Goal: Browse casually: Explore the website without a specific task or goal

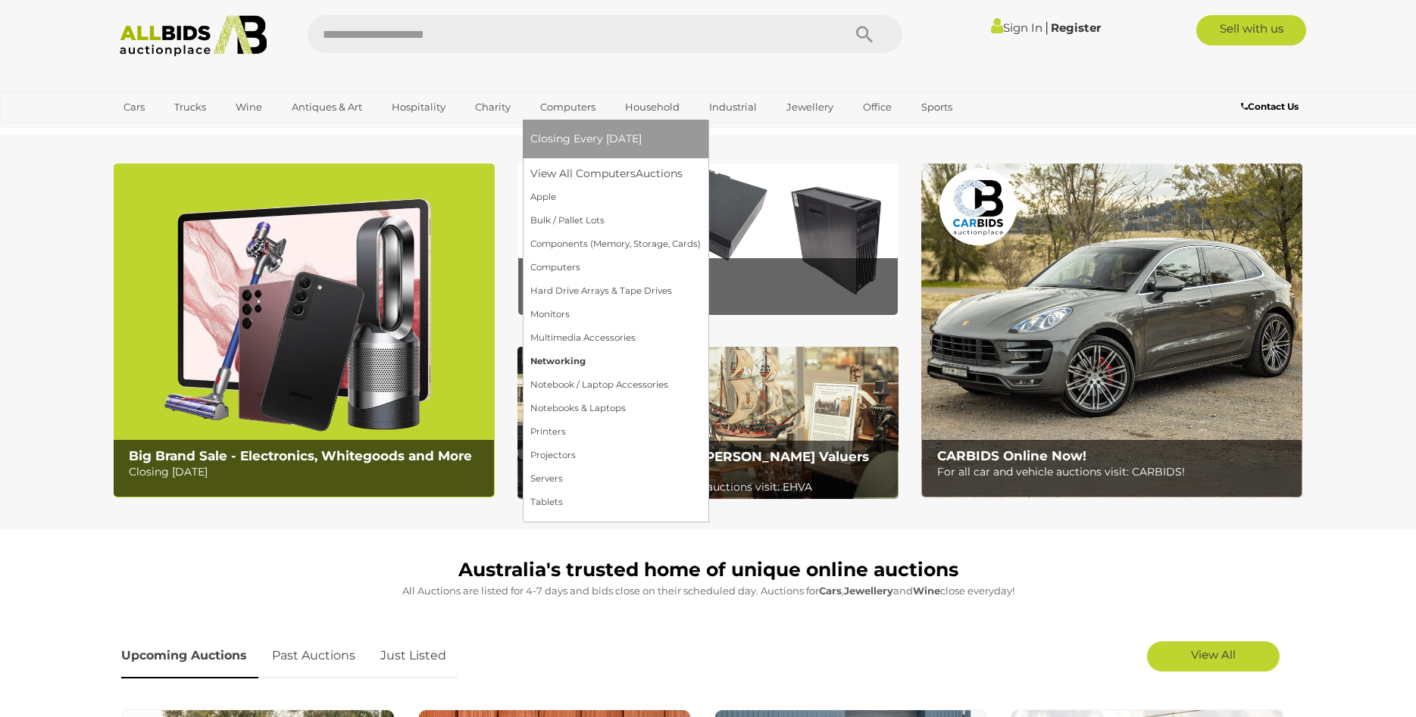
click at [563, 365] on link "Networking" at bounding box center [615, 361] width 170 height 23
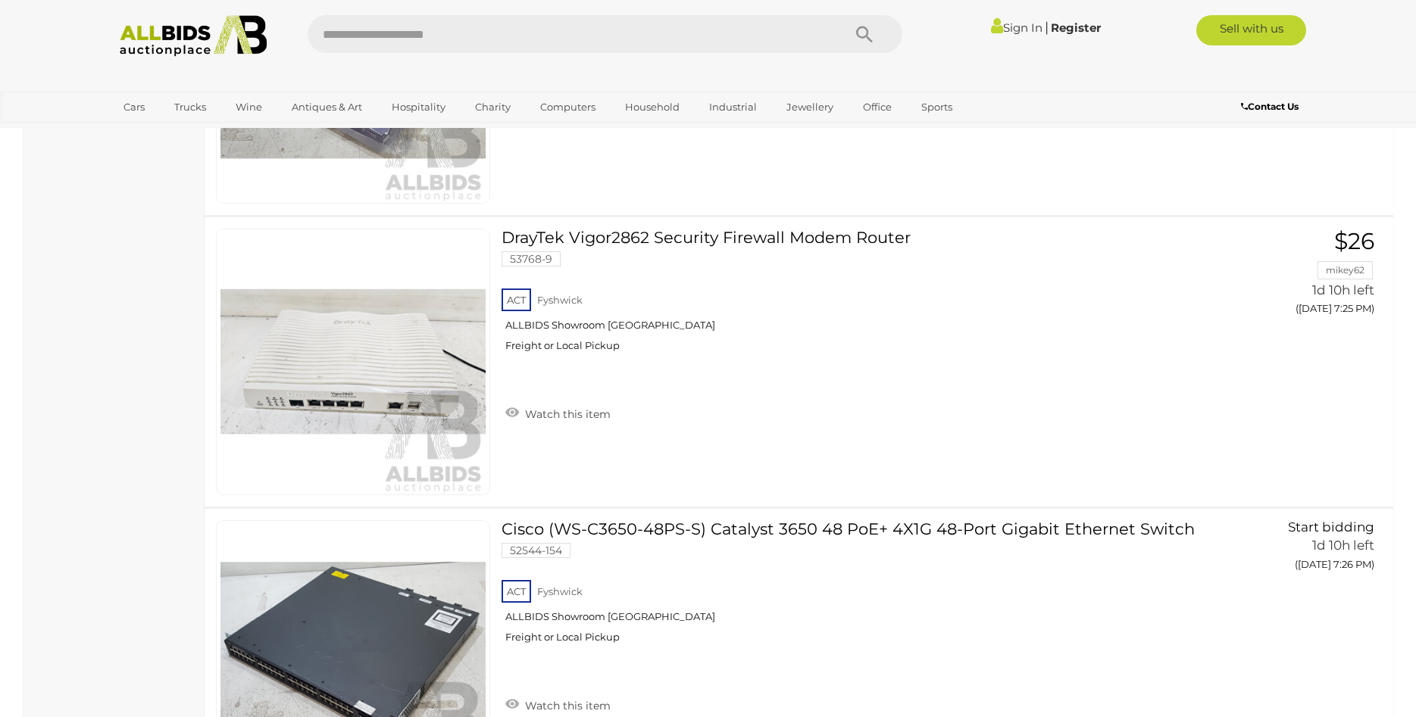
scroll to position [3863, 0]
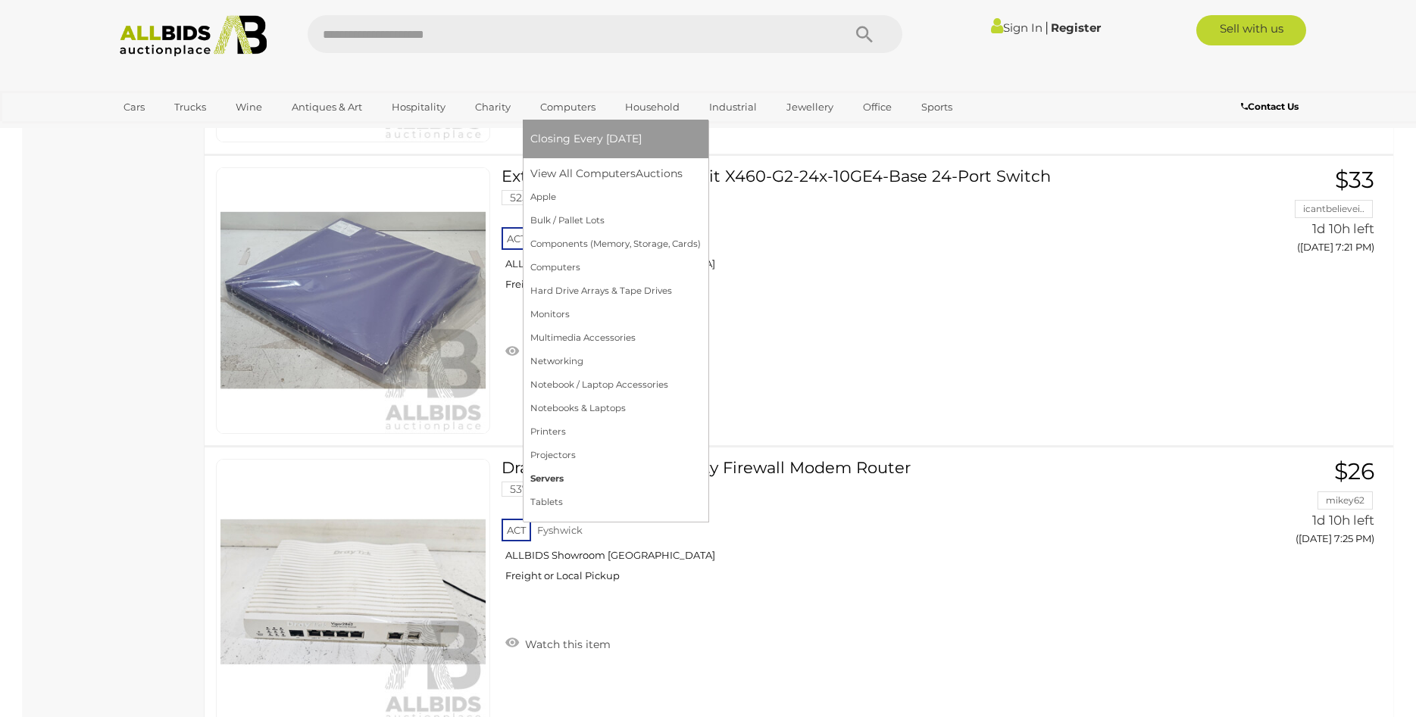
click at [555, 482] on link "Servers" at bounding box center [615, 478] width 170 height 23
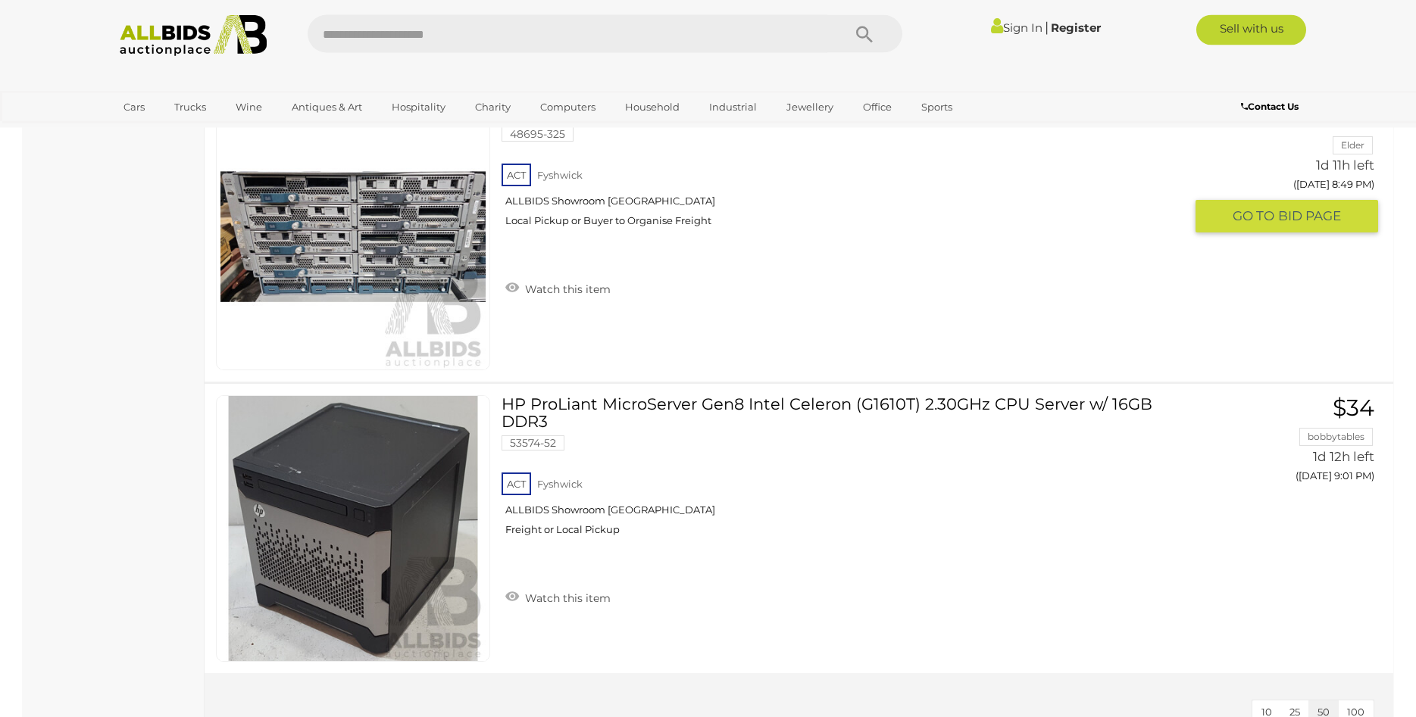
scroll to position [2550, 0]
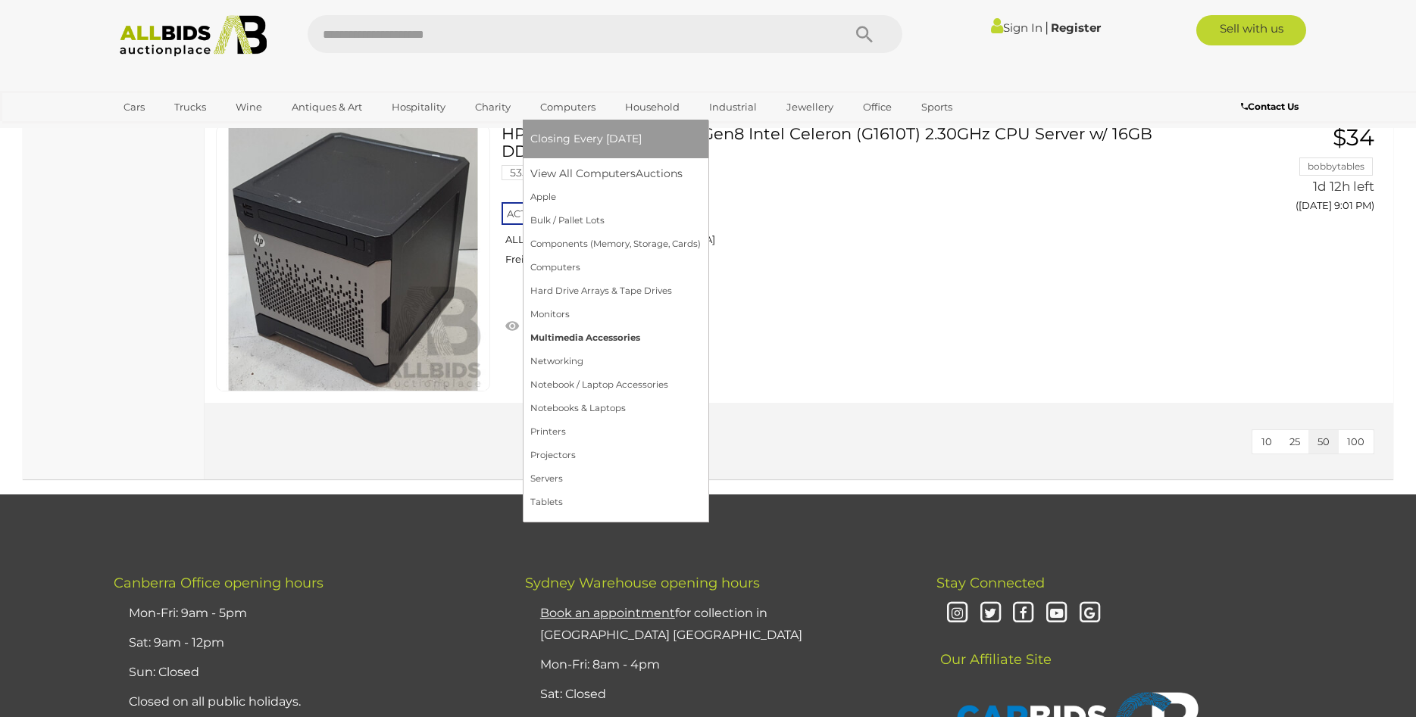
click at [583, 343] on link "Multimedia Accessories" at bounding box center [615, 337] width 170 height 23
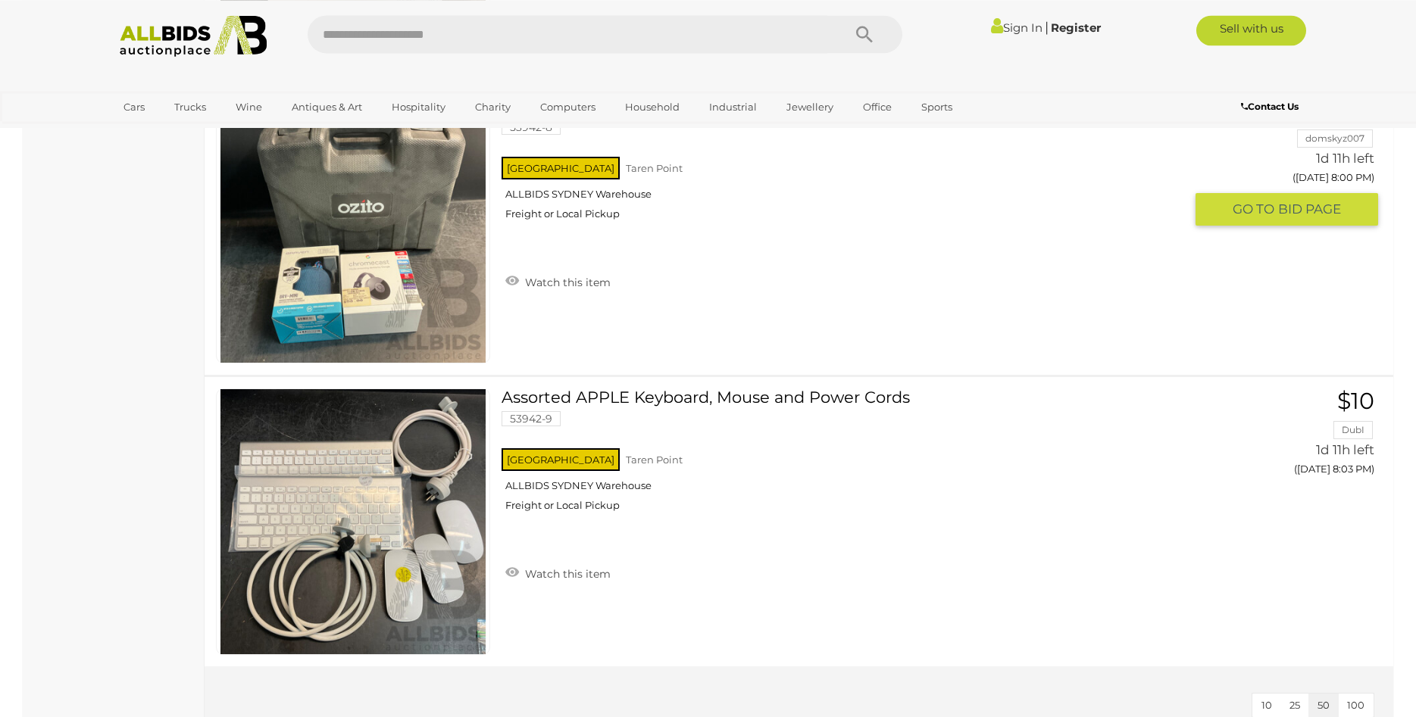
scroll to position [2859, 0]
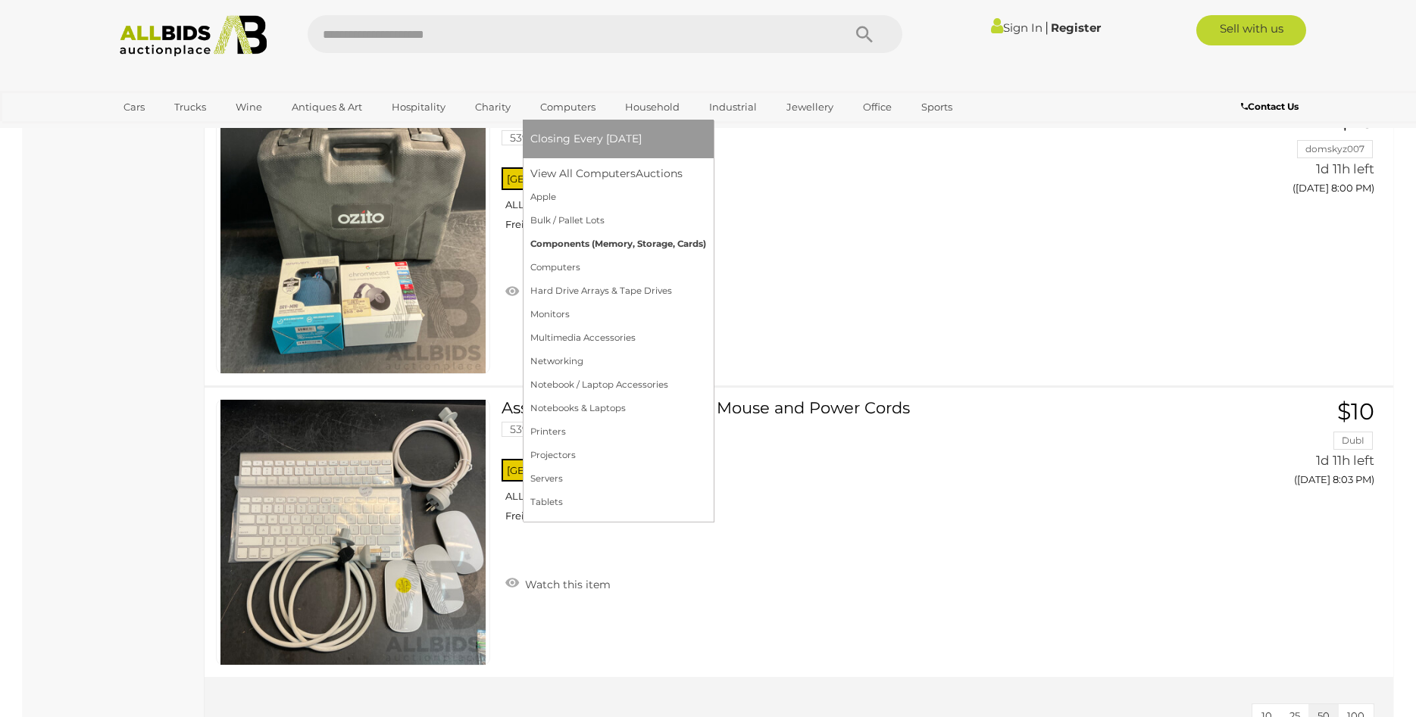
click at [587, 248] on link "Components (Memory, Storage, Cards)" at bounding box center [618, 244] width 176 height 23
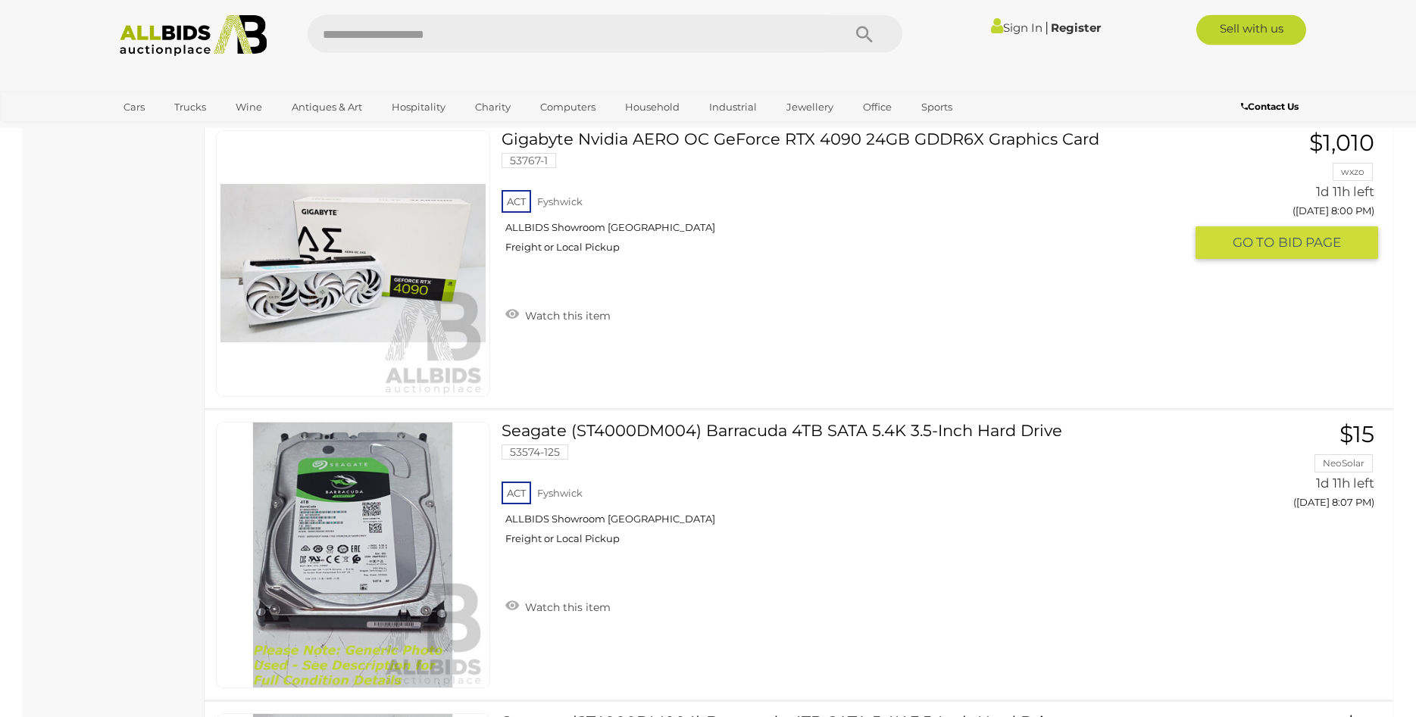
scroll to position [3091, 0]
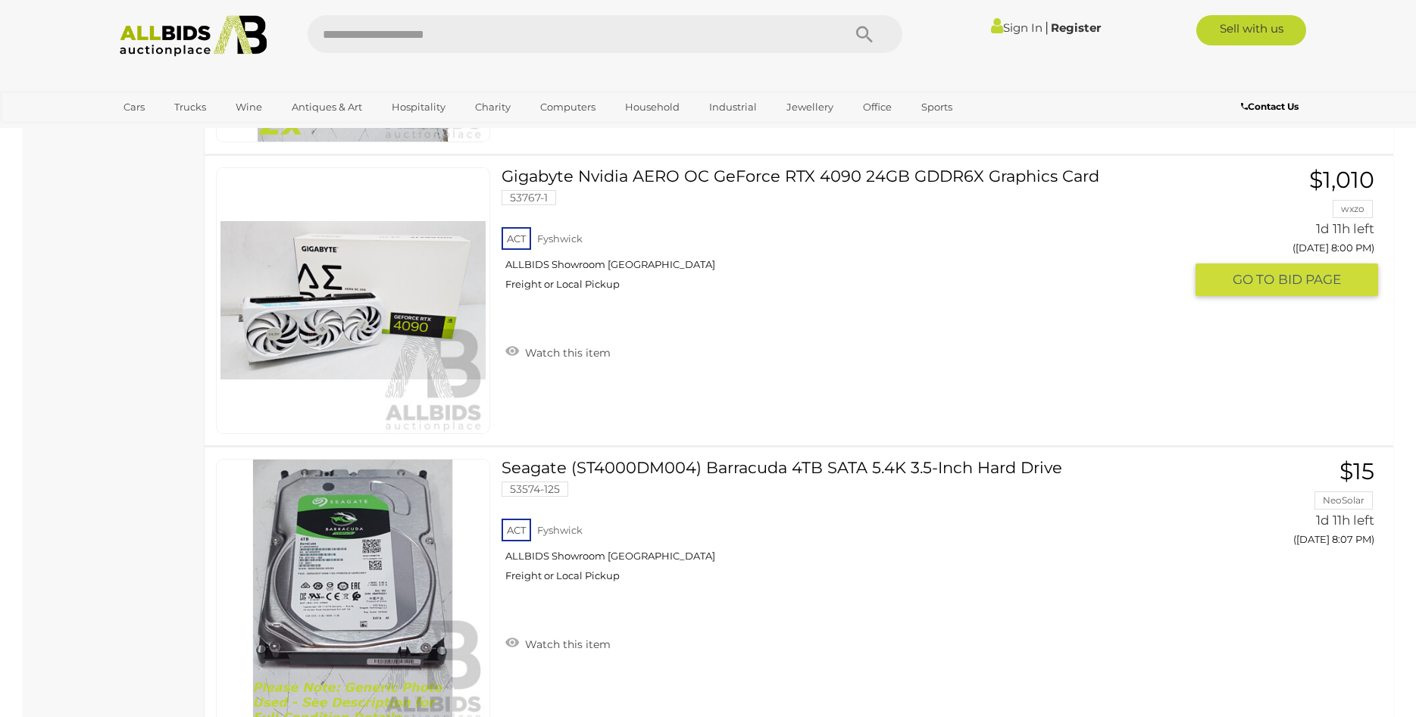
click at [255, 323] on img at bounding box center [352, 300] width 265 height 265
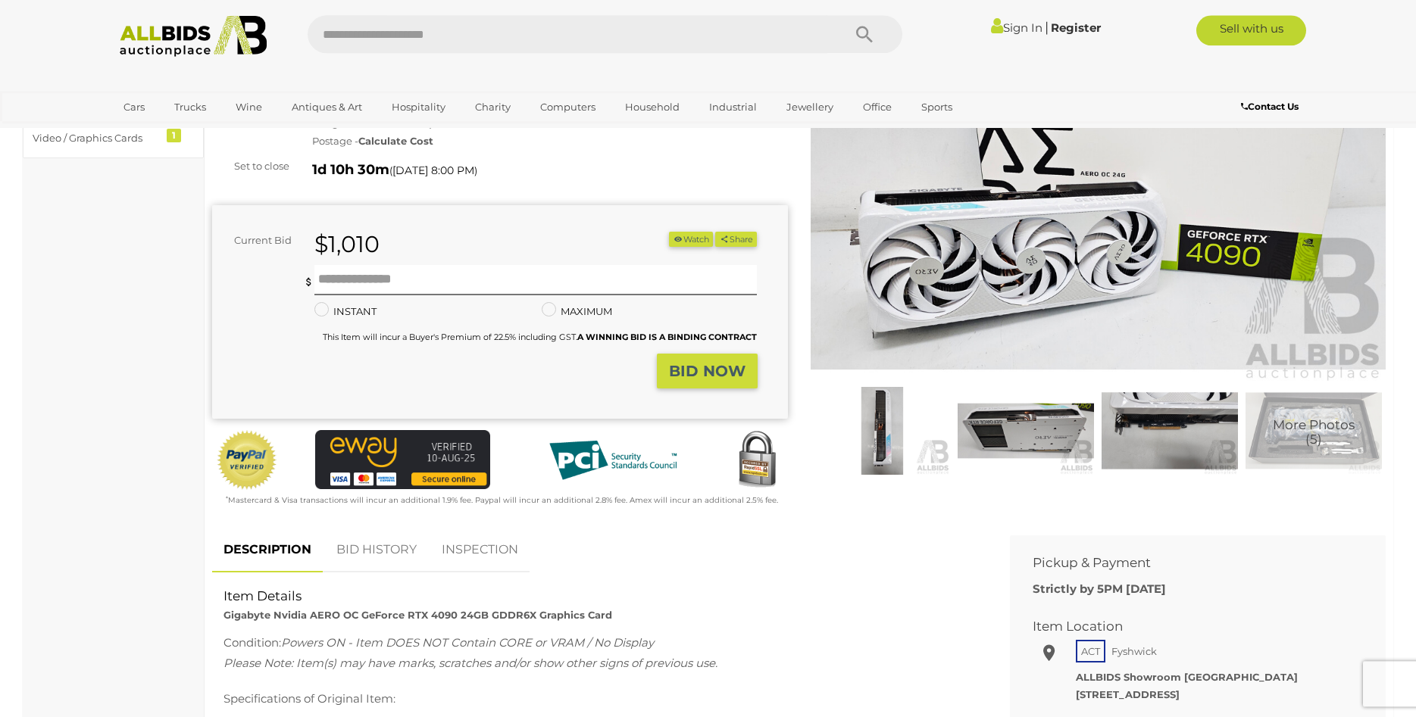
scroll to position [155, 0]
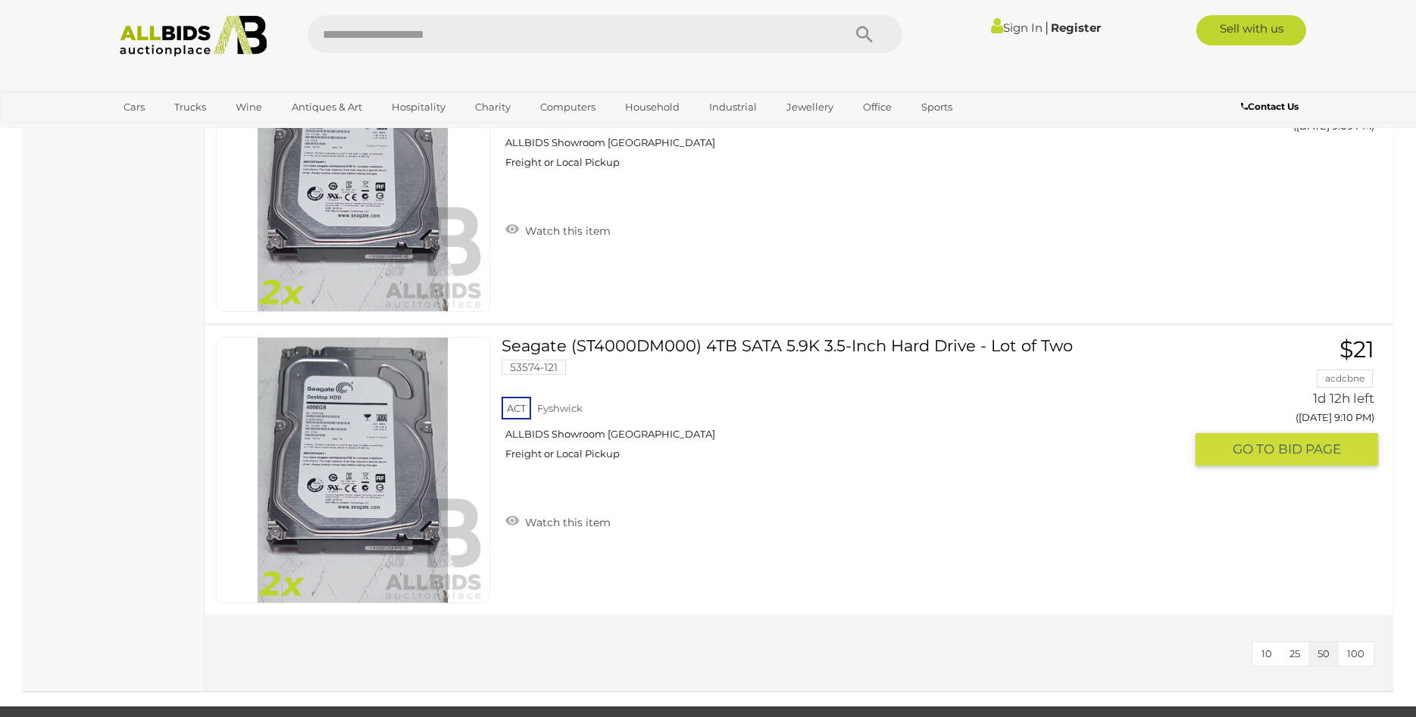
scroll to position [5254, 0]
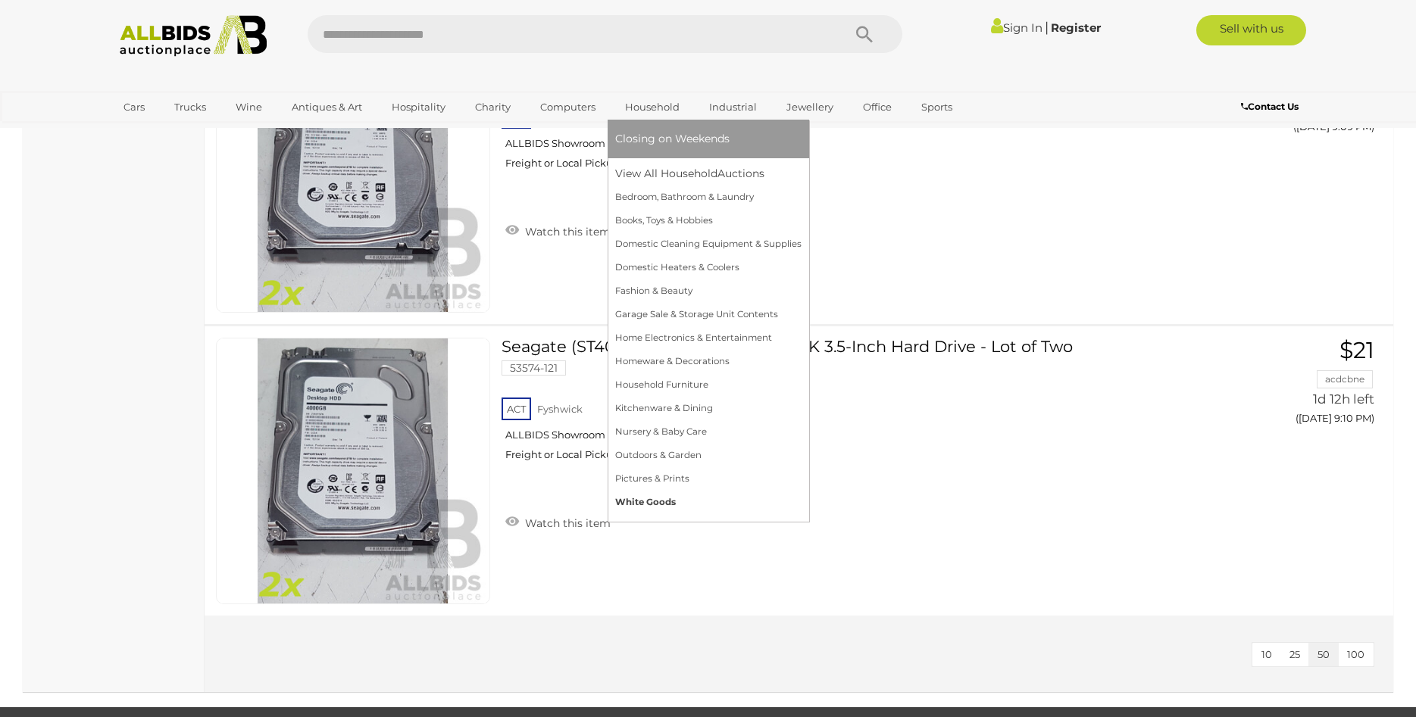
click at [664, 508] on link "White Goods" at bounding box center [708, 502] width 186 height 23
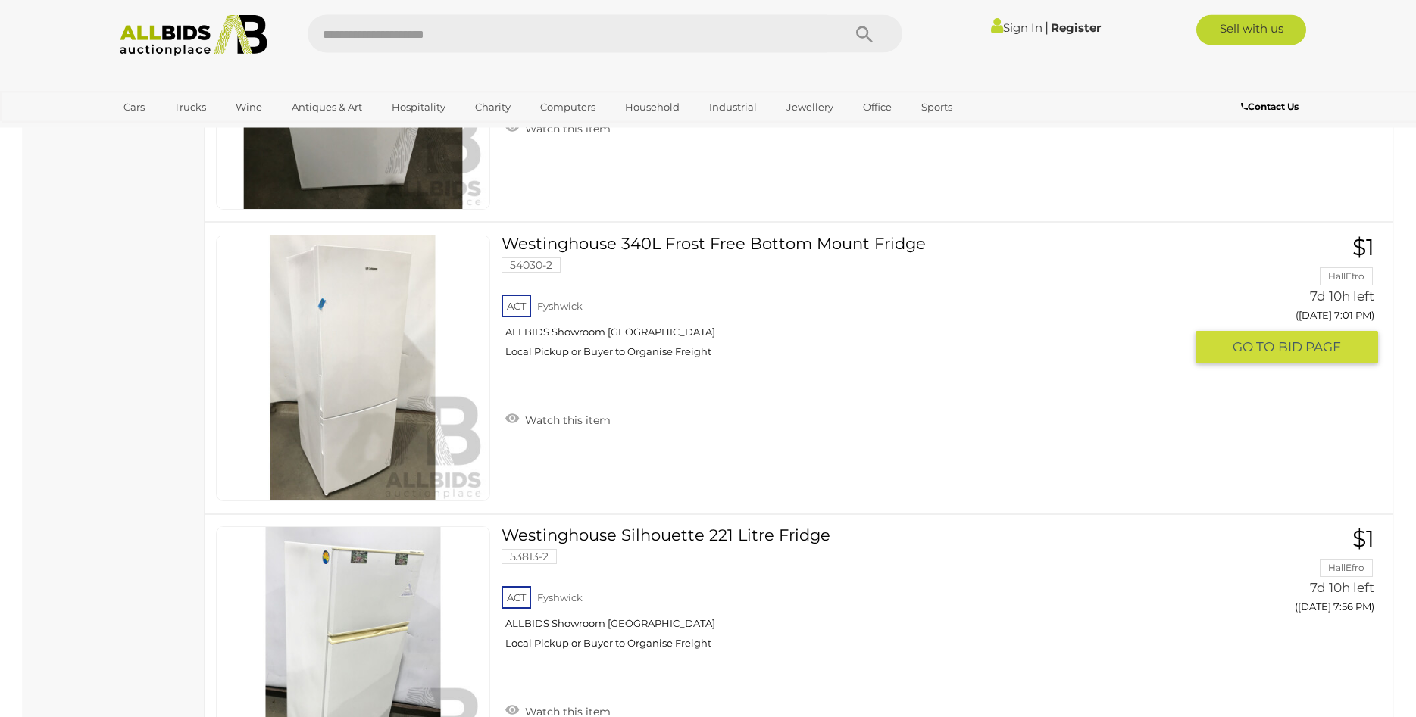
scroll to position [3786, 0]
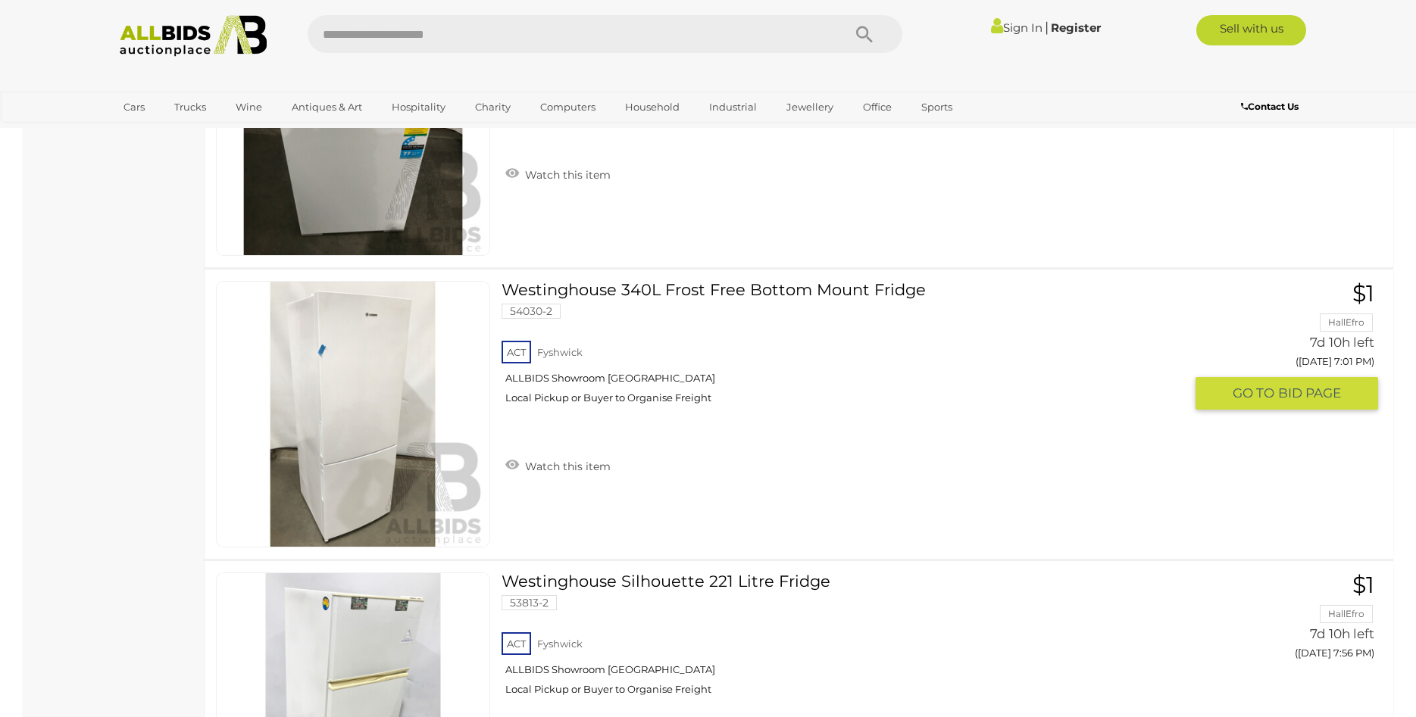
click at [383, 386] on link at bounding box center [353, 414] width 274 height 267
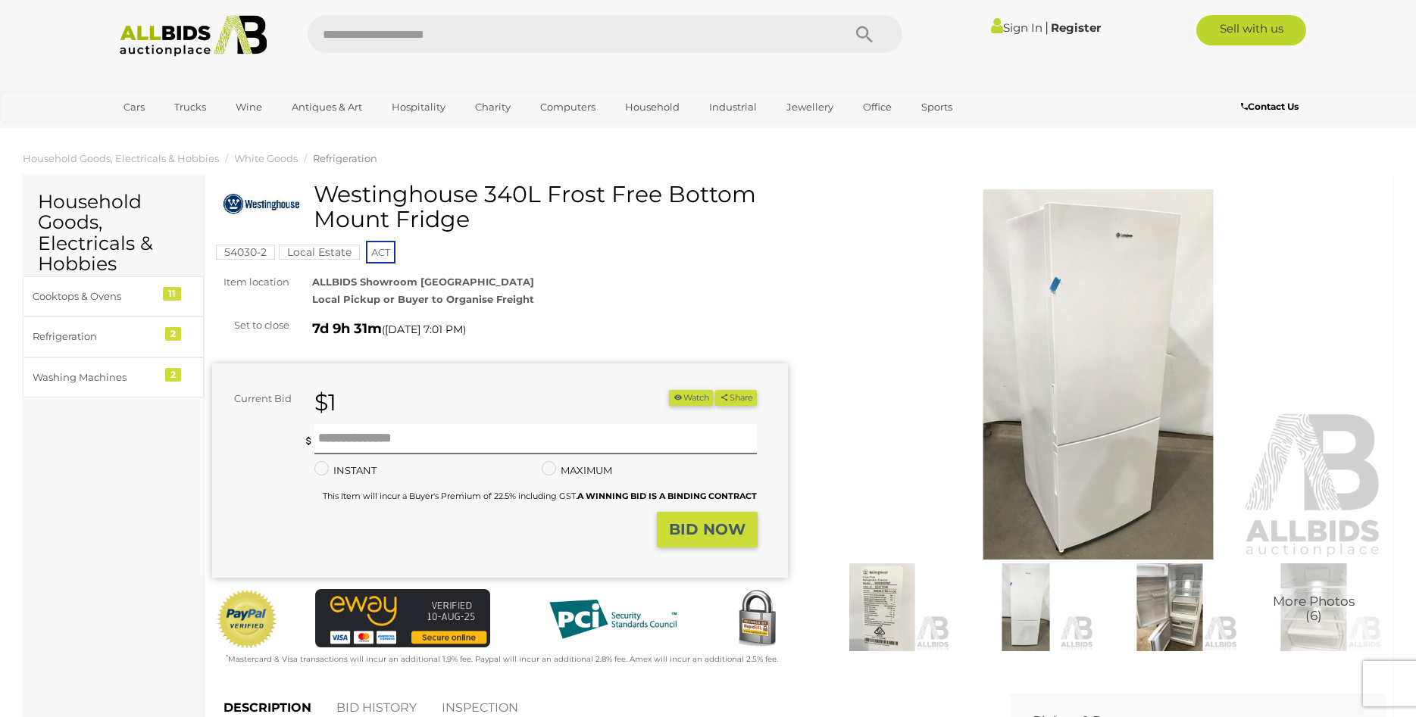
click at [1189, 605] on img at bounding box center [1169, 608] width 136 height 88
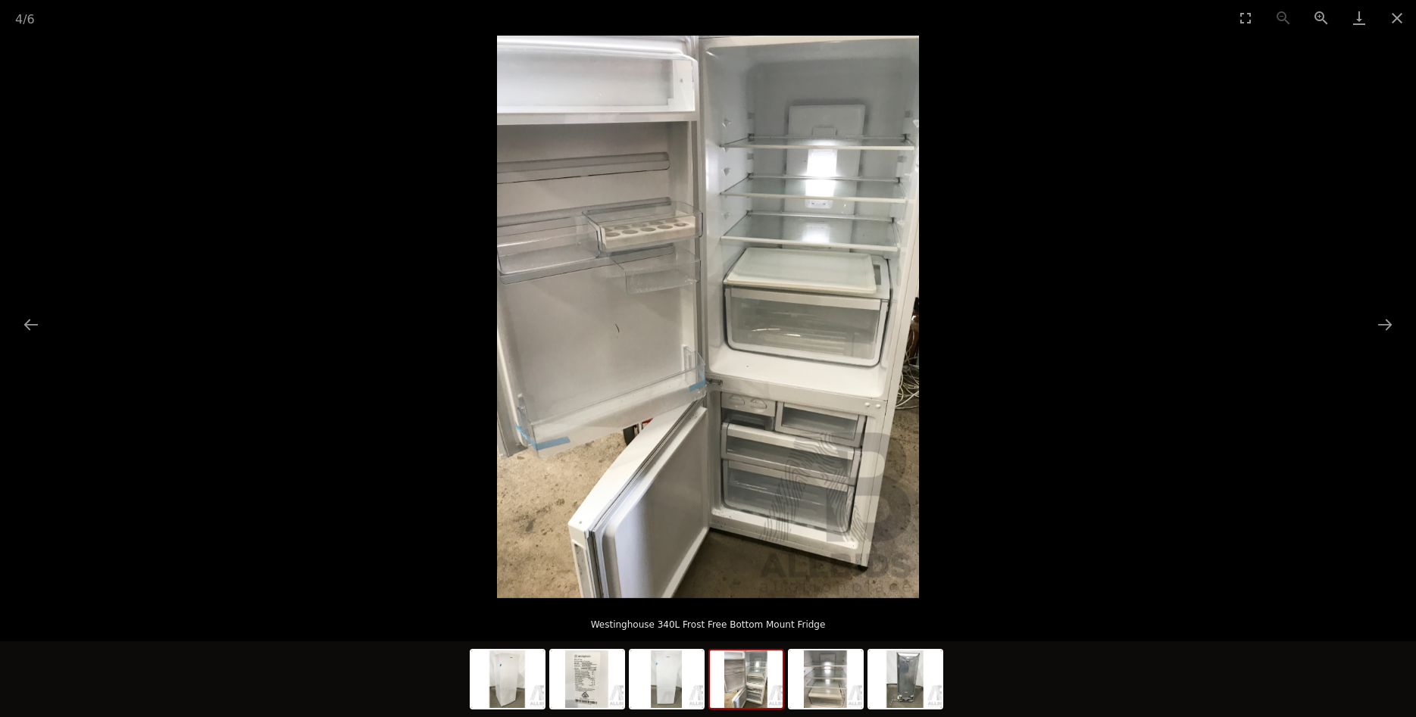
click at [794, 289] on img at bounding box center [708, 317] width 422 height 563
click at [793, 287] on img at bounding box center [708, 317] width 422 height 563
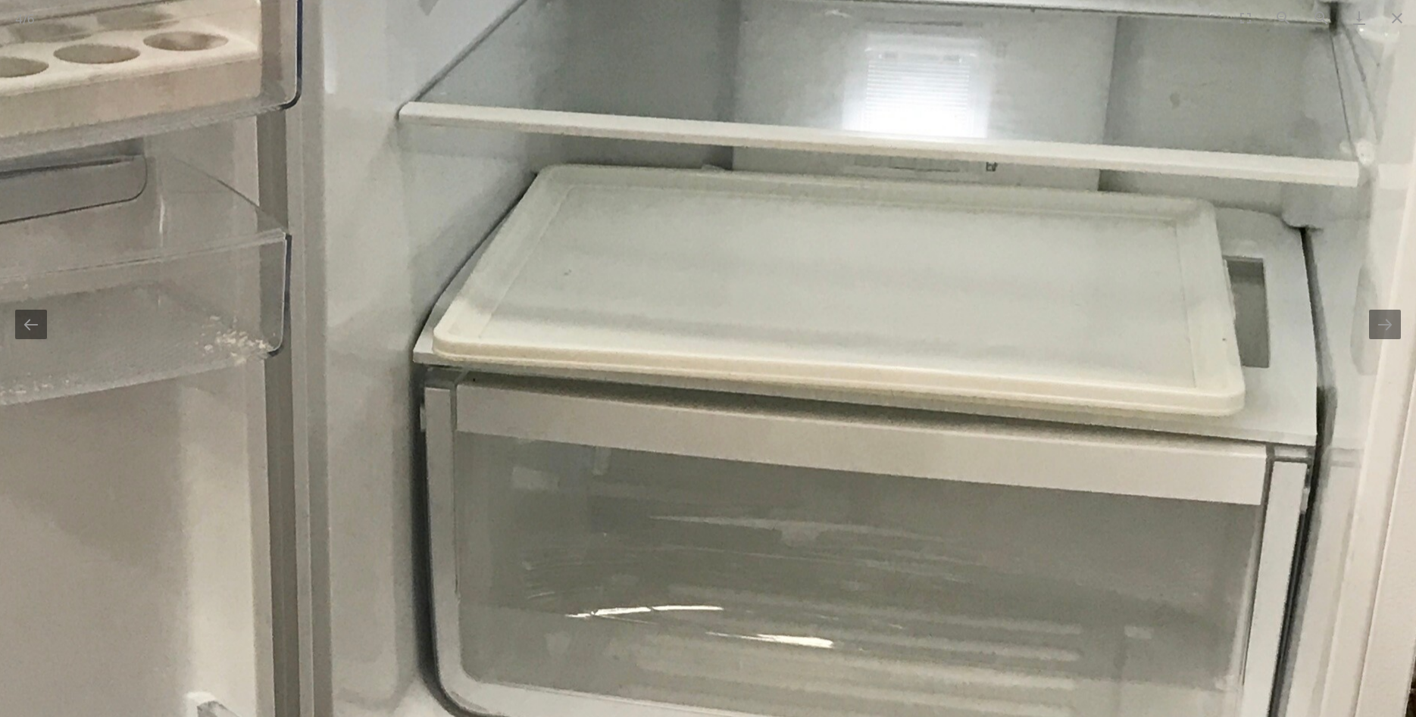
click at [761, 199] on img at bounding box center [331, 542] width 2292 height 3056
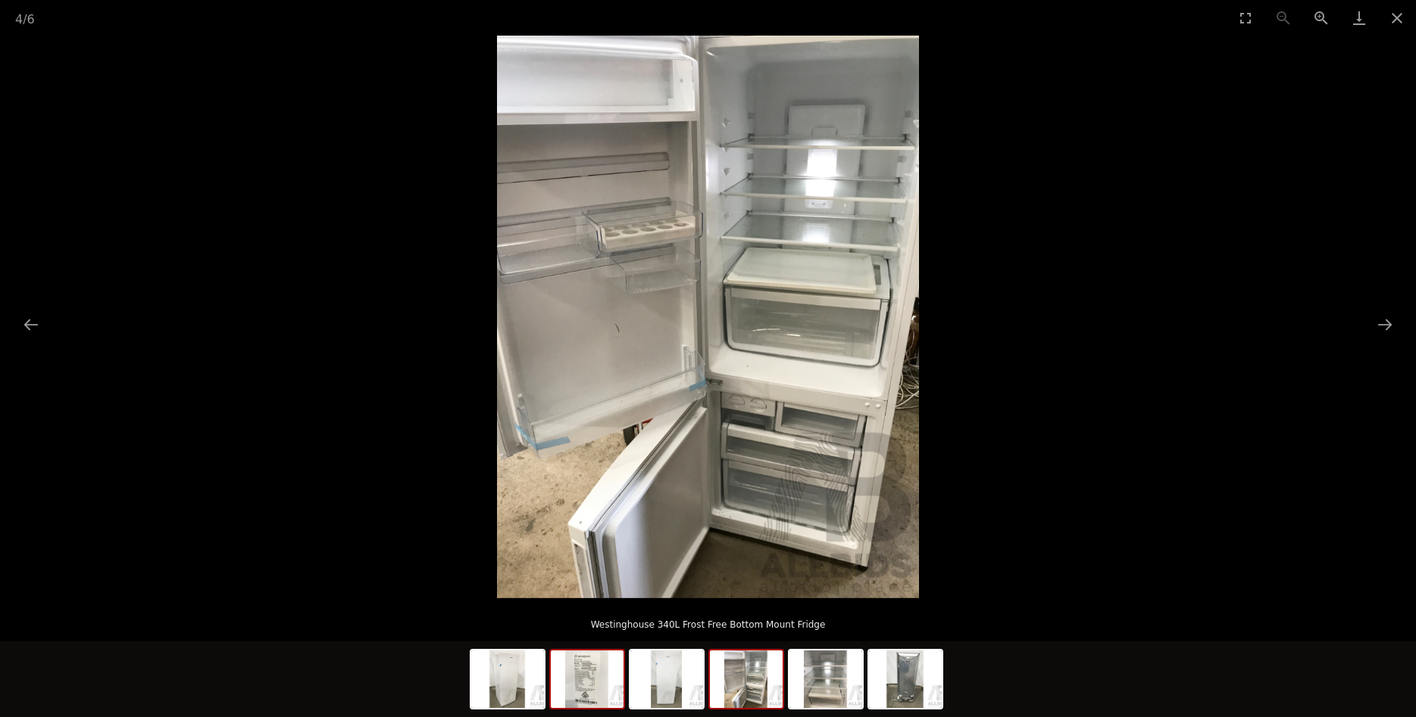
click at [580, 687] on img at bounding box center [587, 680] width 73 height 58
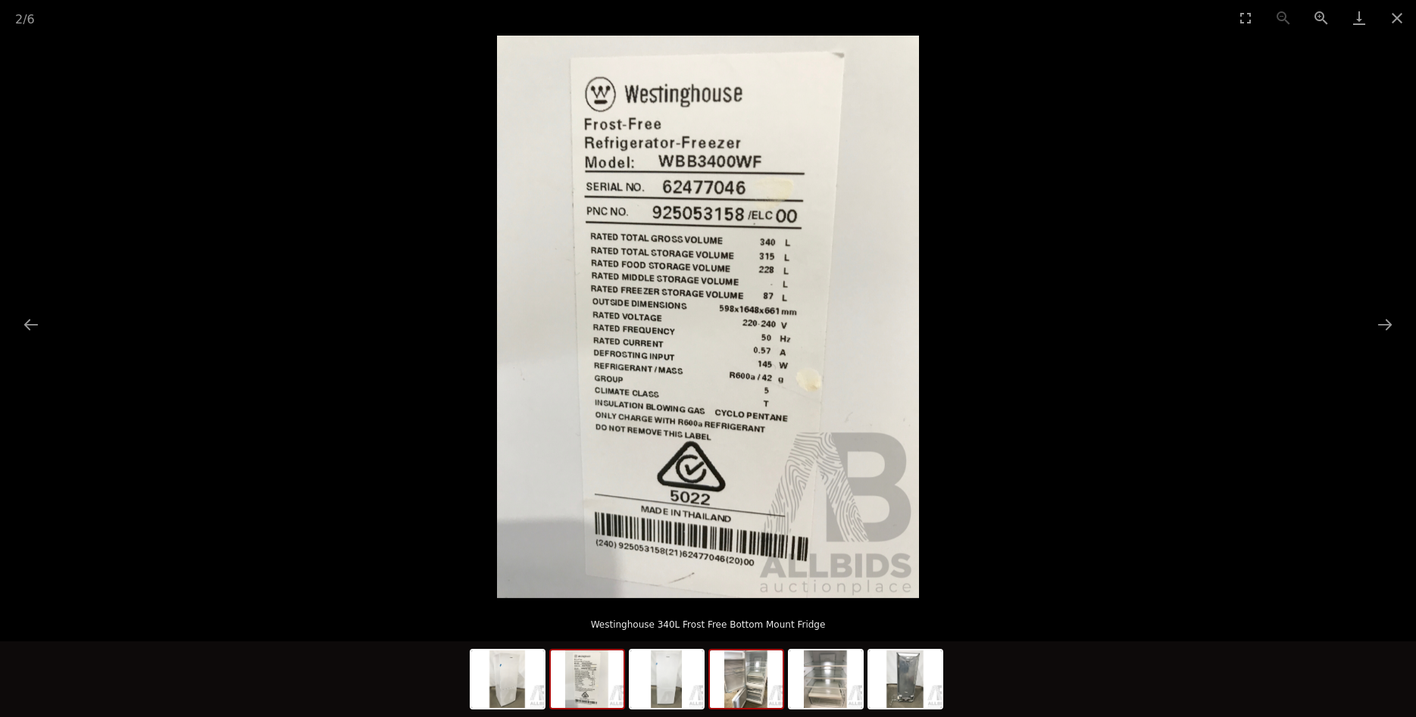
click at [744, 699] on img at bounding box center [746, 680] width 73 height 58
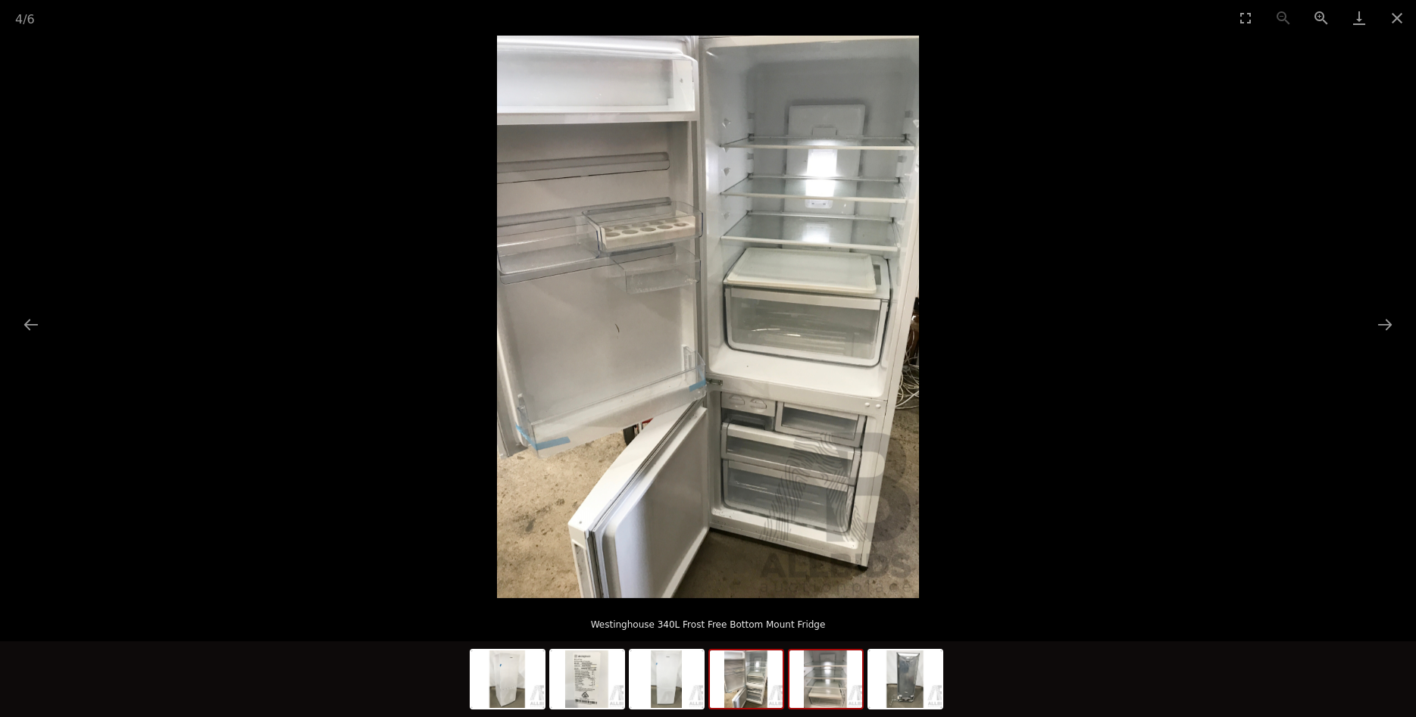
click at [842, 701] on img at bounding box center [825, 680] width 73 height 58
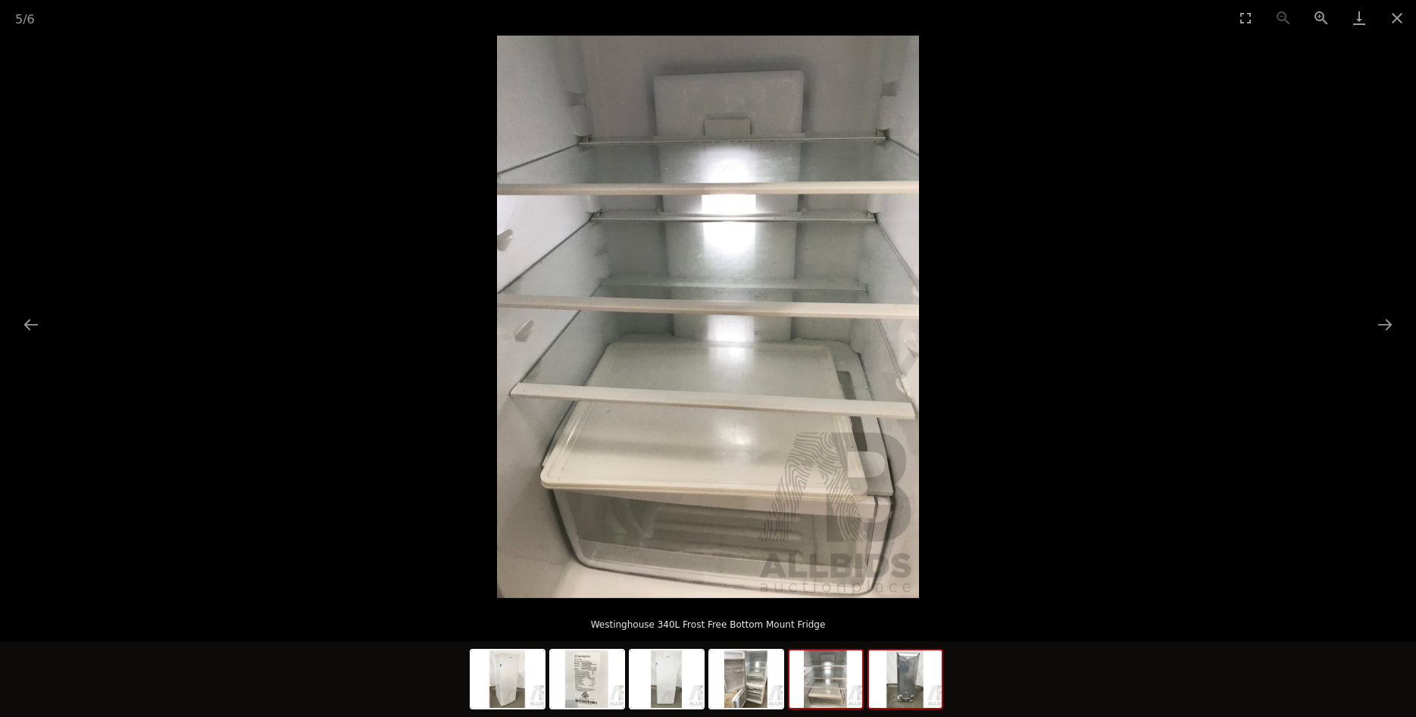
click at [905, 702] on img at bounding box center [905, 680] width 73 height 58
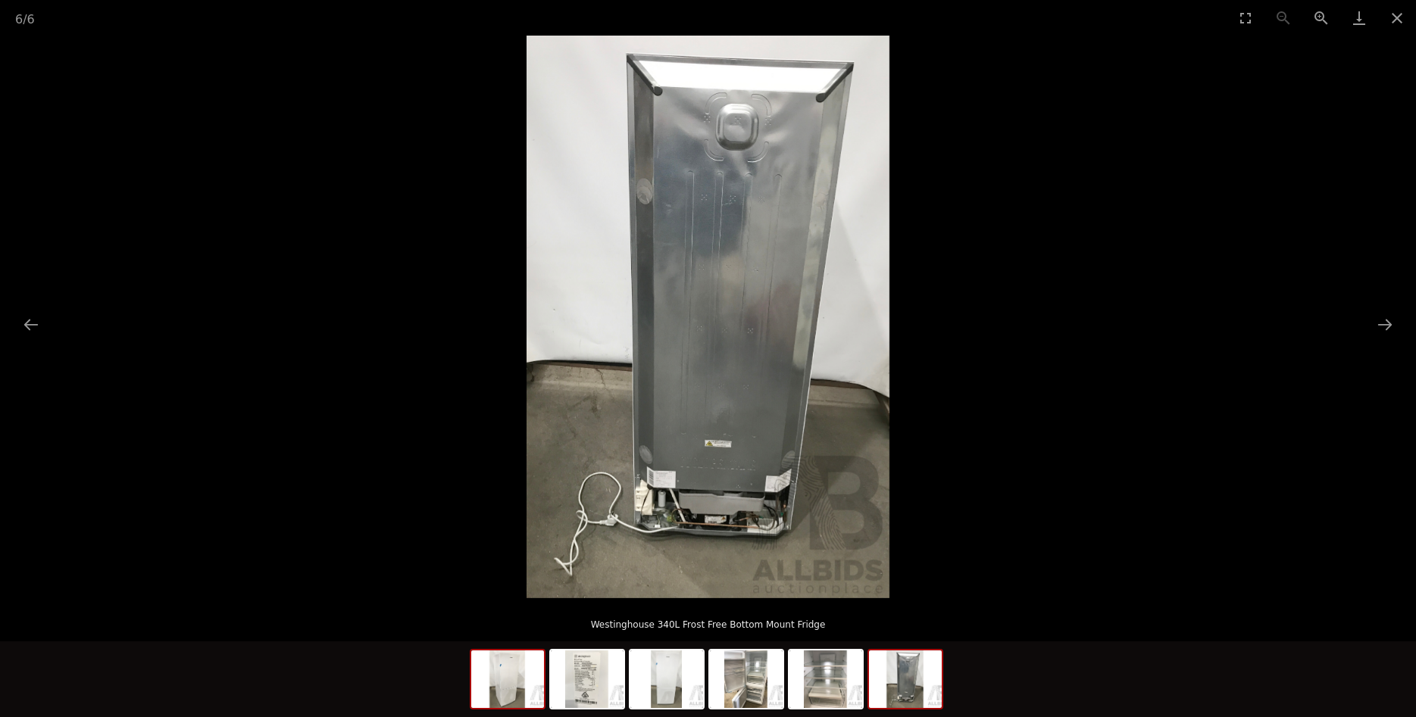
click at [501, 697] on img at bounding box center [507, 680] width 73 height 58
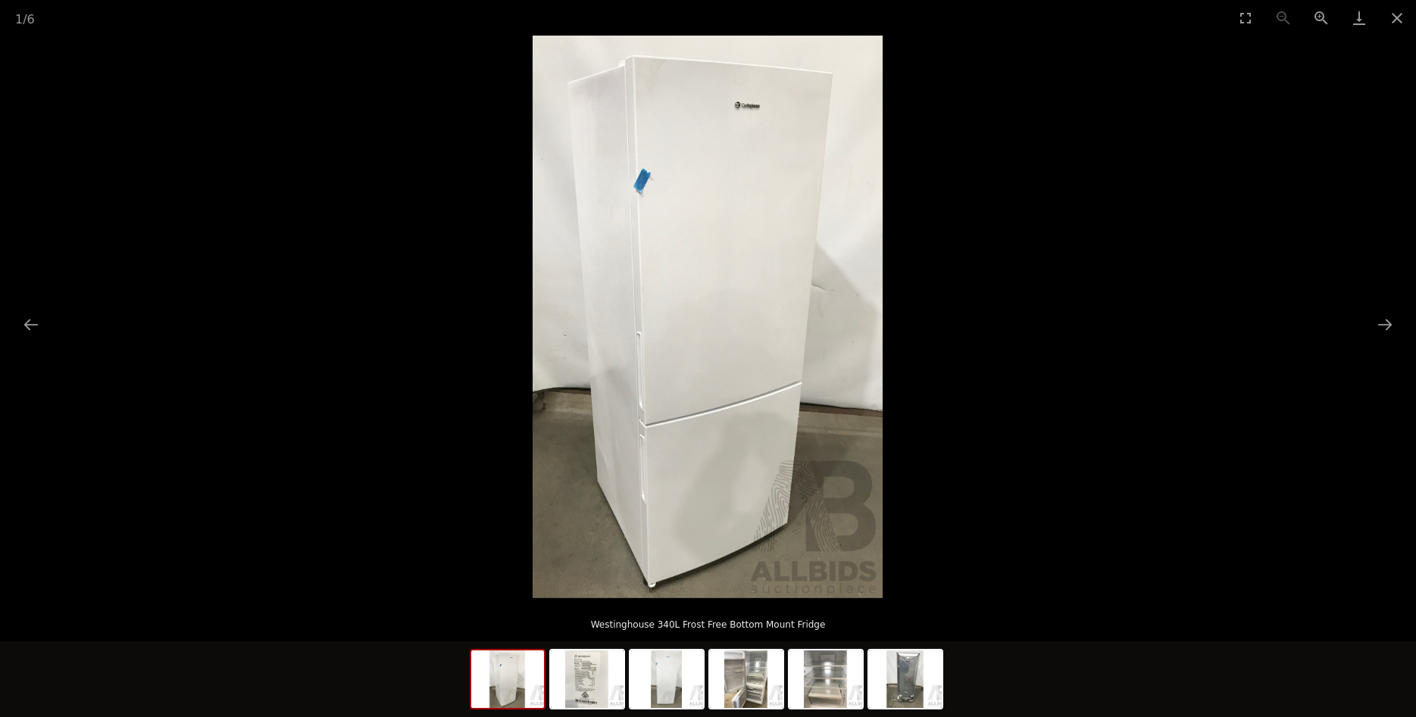
click at [697, 336] on img at bounding box center [708, 317] width 350 height 563
click at [698, 336] on img at bounding box center [708, 317] width 350 height 563
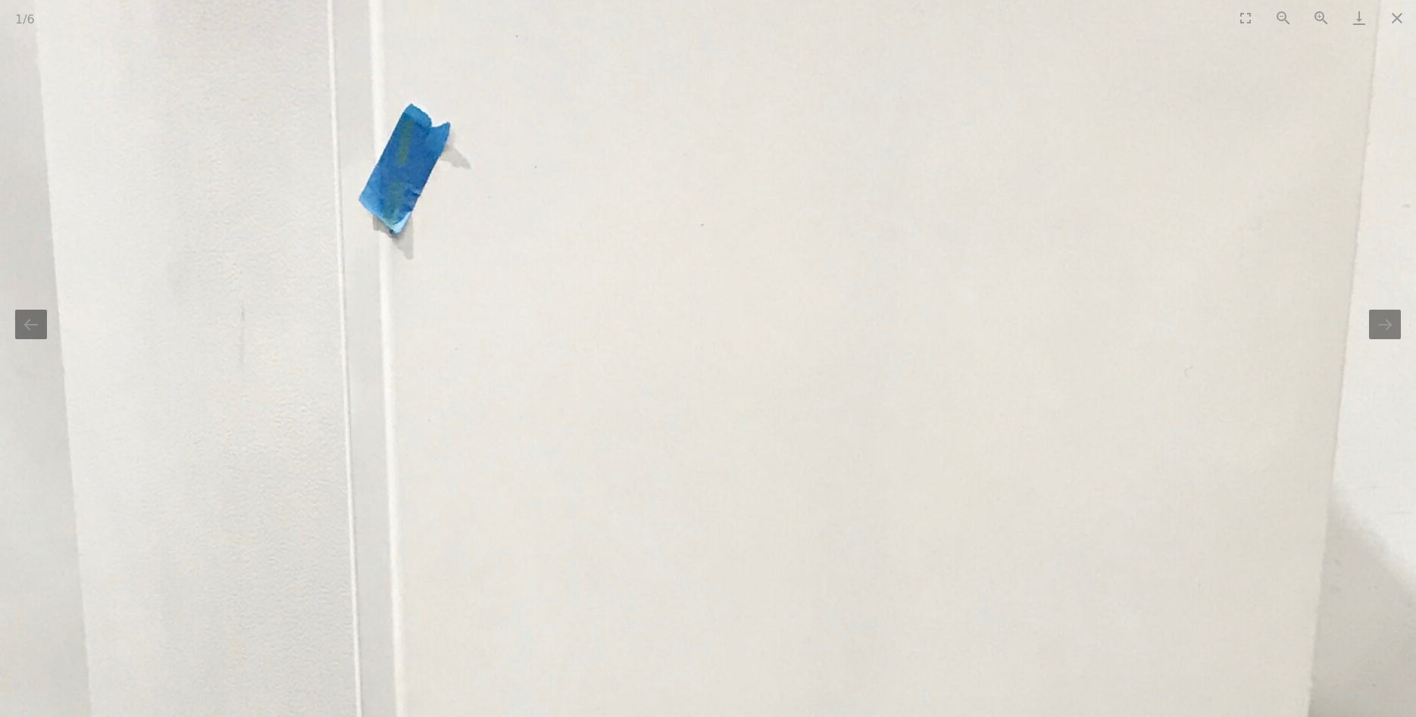
drag, startPoint x: 674, startPoint y: 183, endPoint x: 675, endPoint y: 753, distance: 570.4
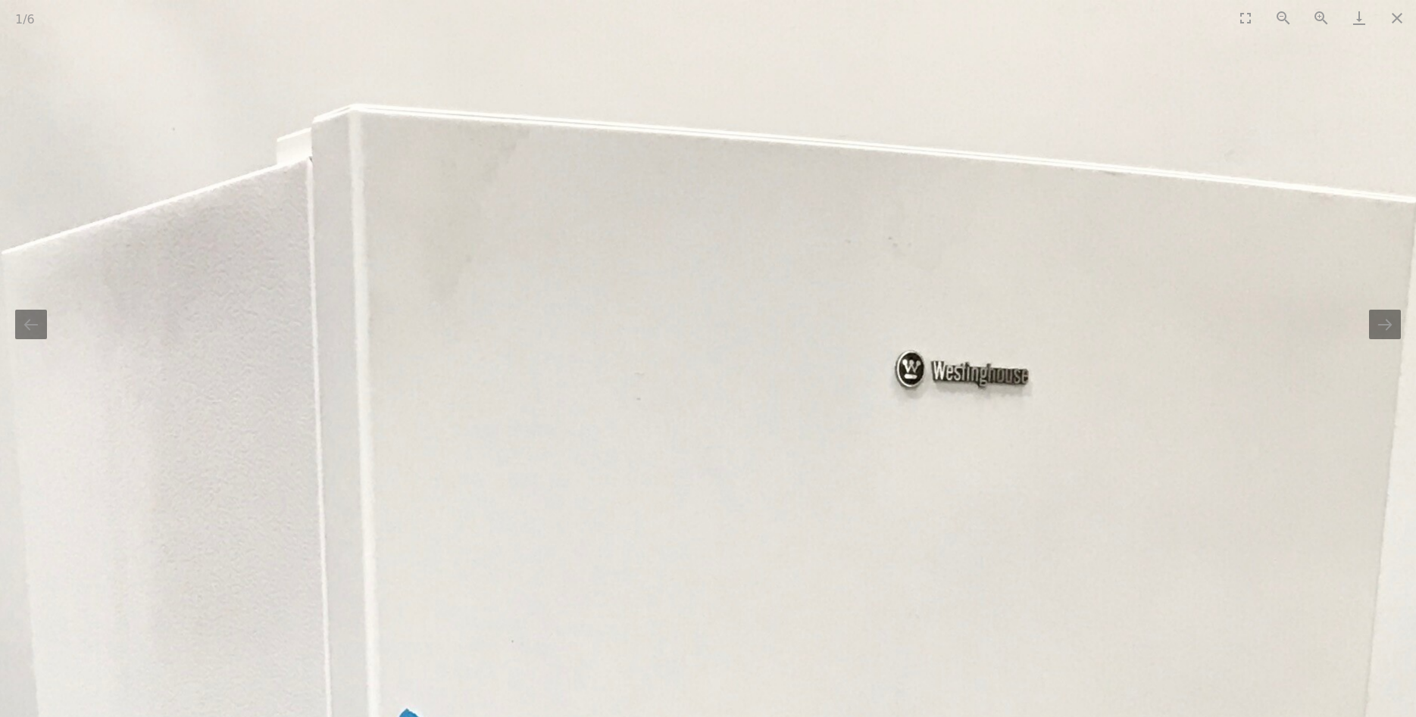
drag, startPoint x: 623, startPoint y: 622, endPoint x: 620, endPoint y: 367, distance: 254.6
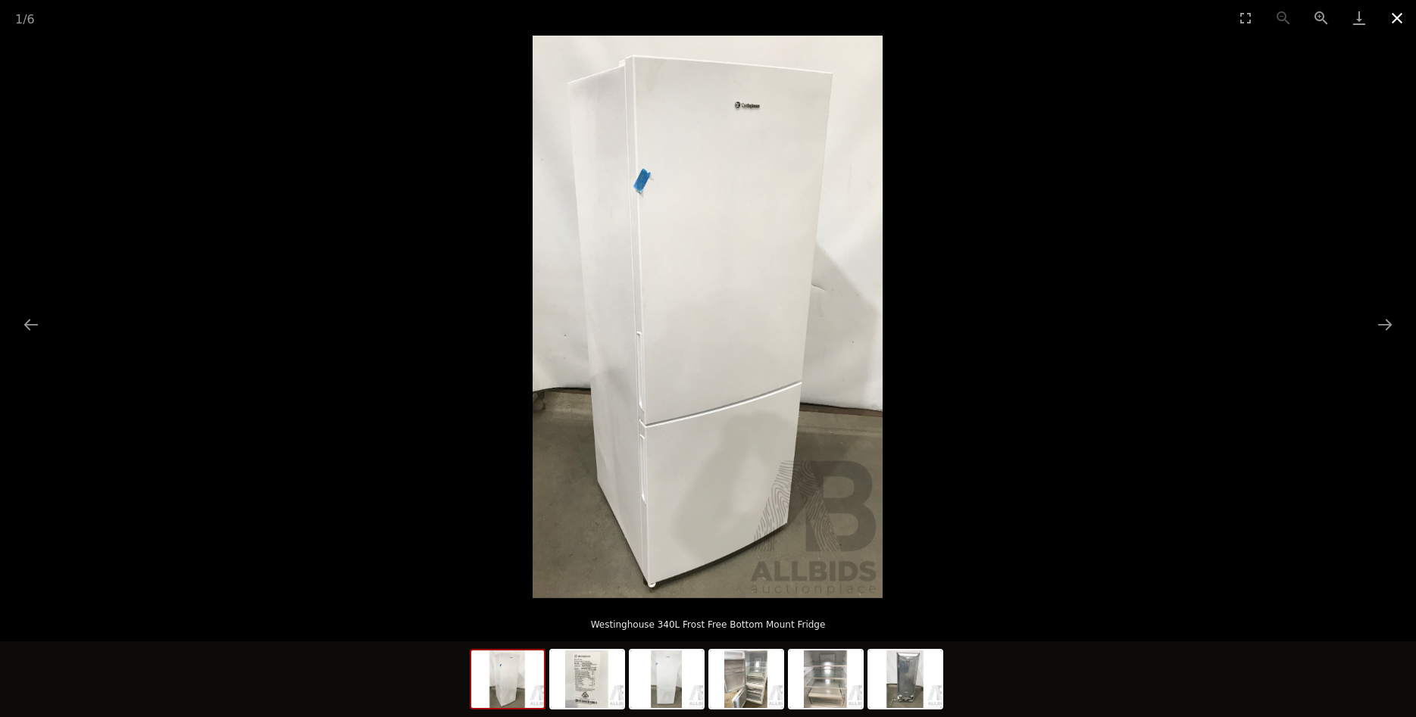
click at [1394, 25] on button "Close gallery" at bounding box center [1397, 18] width 38 height 36
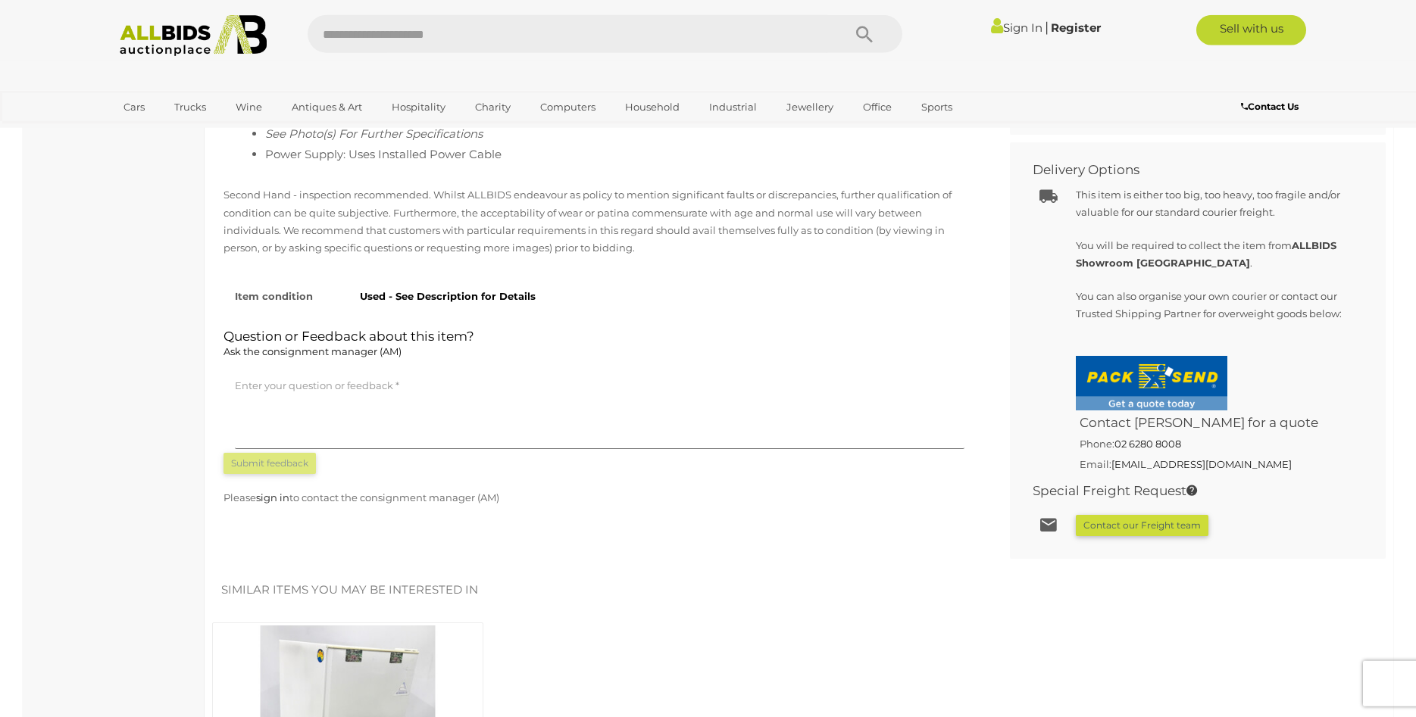
scroll to position [618, 0]
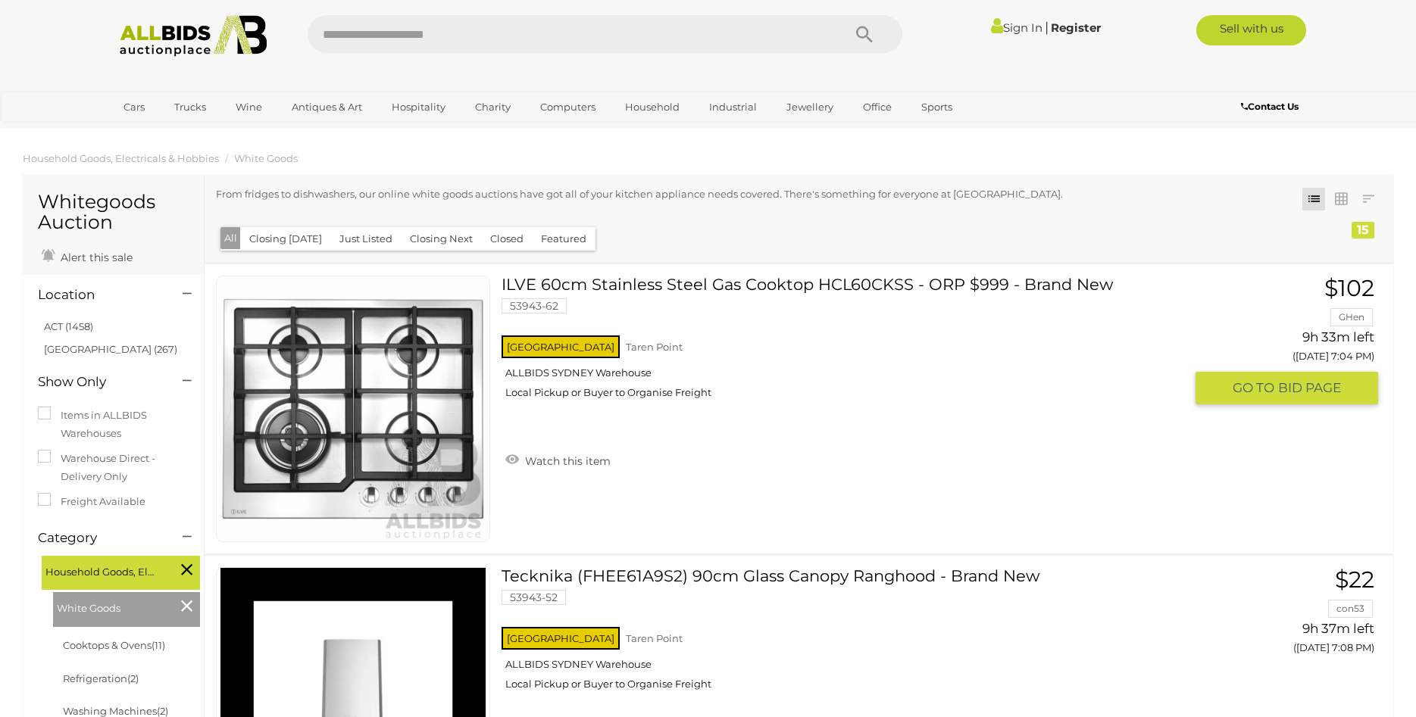
scroll to position [3976, 0]
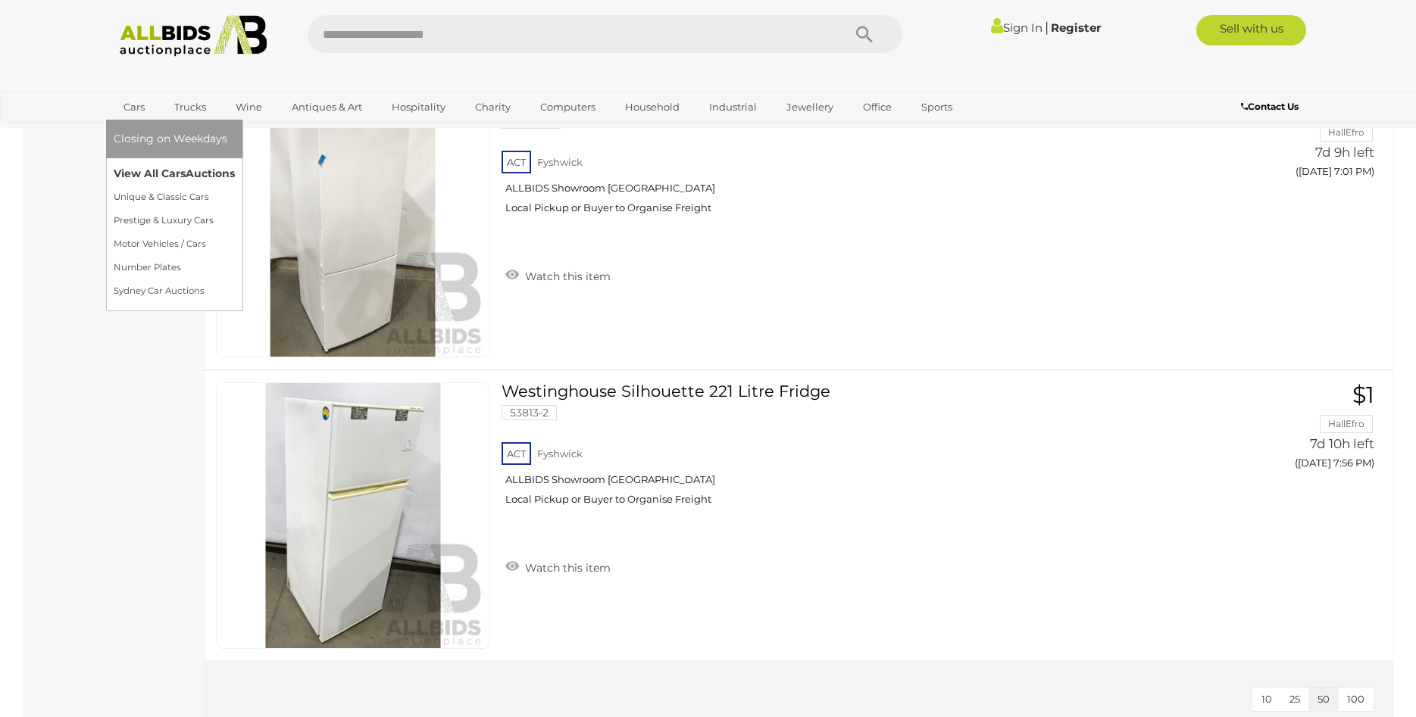
click at [153, 178] on link "View All Cars Auctions" at bounding box center [174, 173] width 121 height 23
